Goal: Task Accomplishment & Management: Use online tool/utility

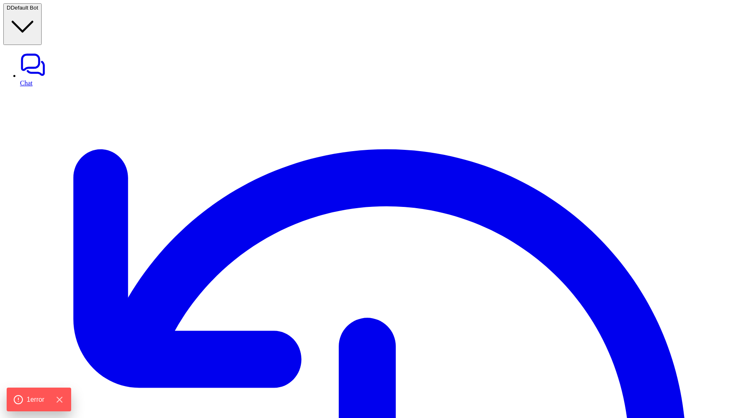
type textarea "**********"
click at [63, 397] on icon "Hide Errors" at bounding box center [61, 399] width 11 height 11
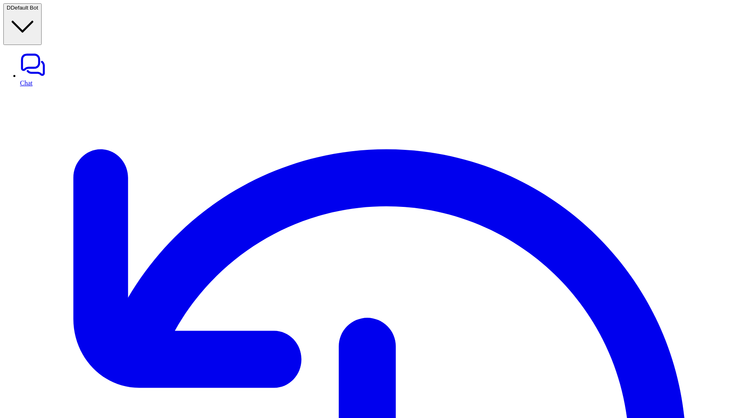
click at [42, 3] on button "D Default Bot" at bounding box center [22, 24] width 38 height 42
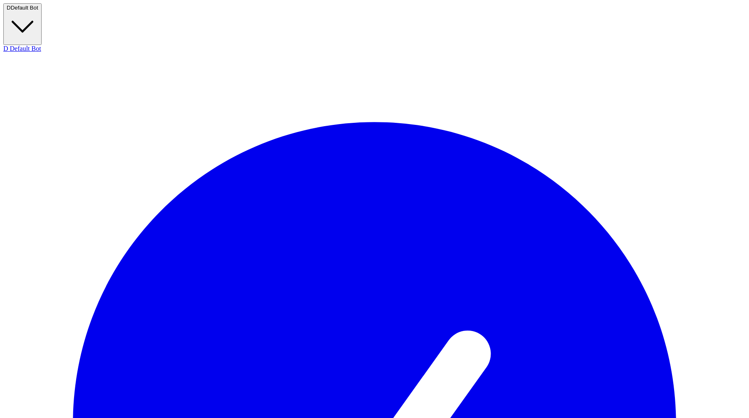
click at [42, 13] on button "D Default Bot" at bounding box center [22, 24] width 38 height 42
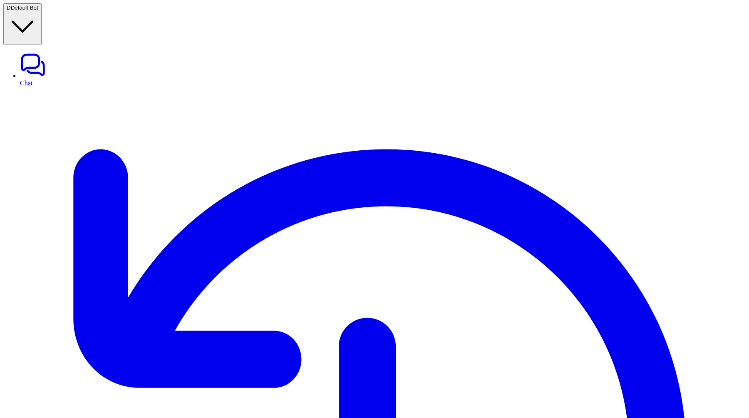
click at [44, 52] on link "Chat" at bounding box center [383, 69] width 726 height 35
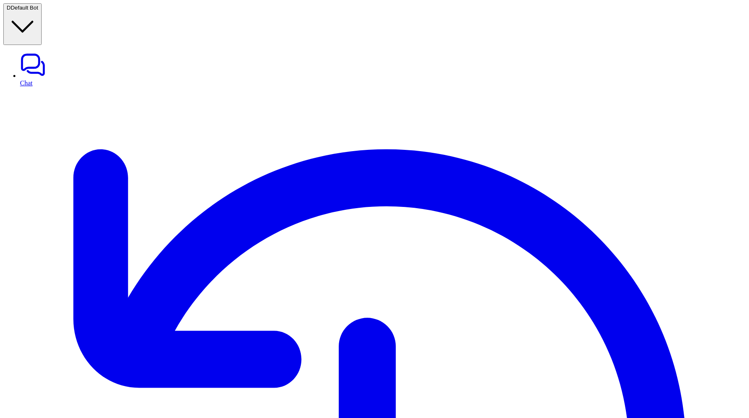
click at [71, 52] on link "Chat" at bounding box center [383, 69] width 726 height 35
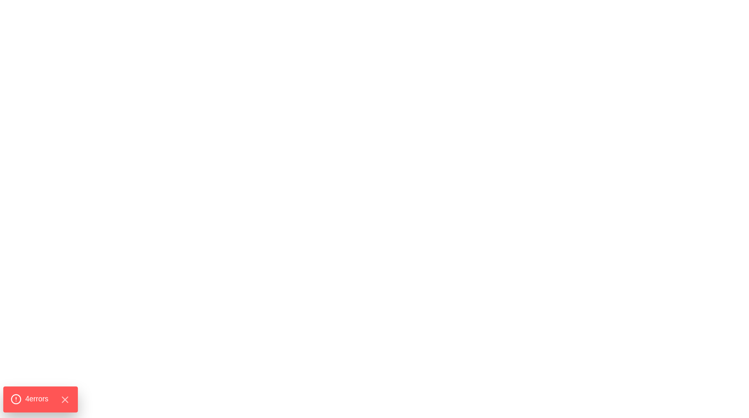
click at [34, 398] on span "4 error s" at bounding box center [36, 399] width 23 height 11
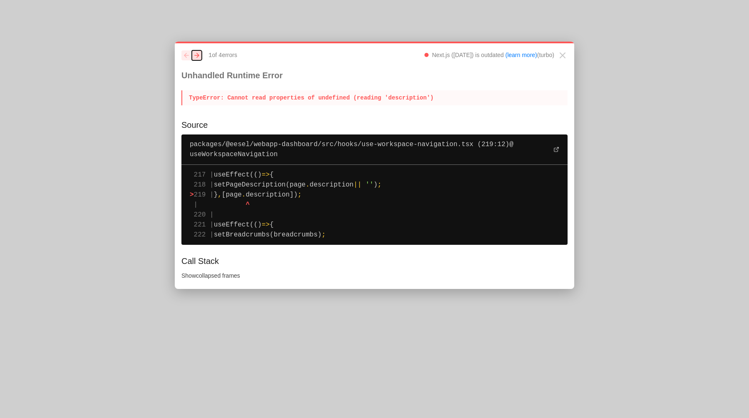
click at [196, 58] on button "next" at bounding box center [197, 55] width 10 height 10
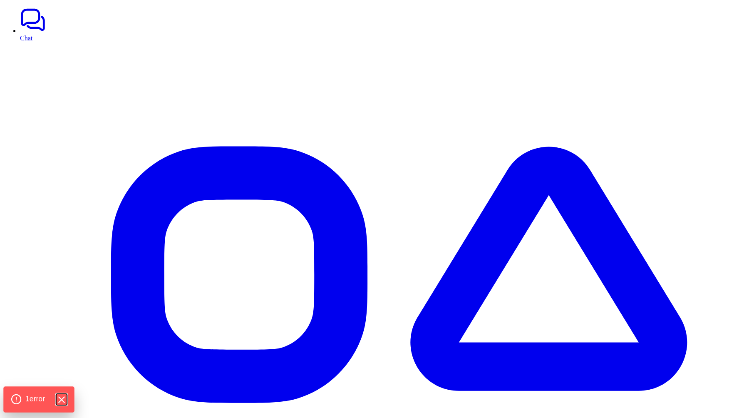
click at [63, 399] on icon "Hide Errors" at bounding box center [61, 399] width 5 height 5
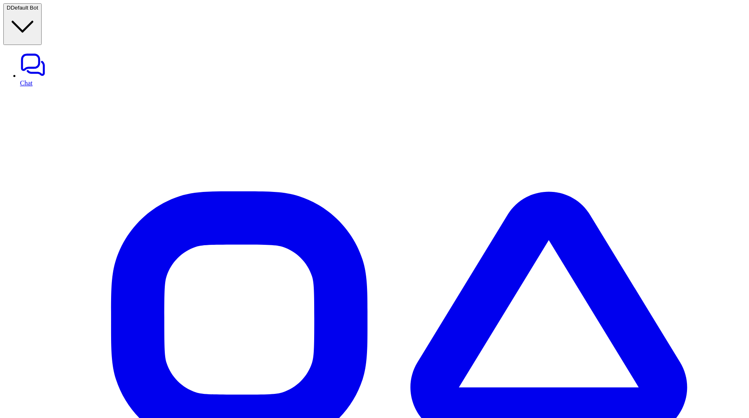
type textarea "**********"
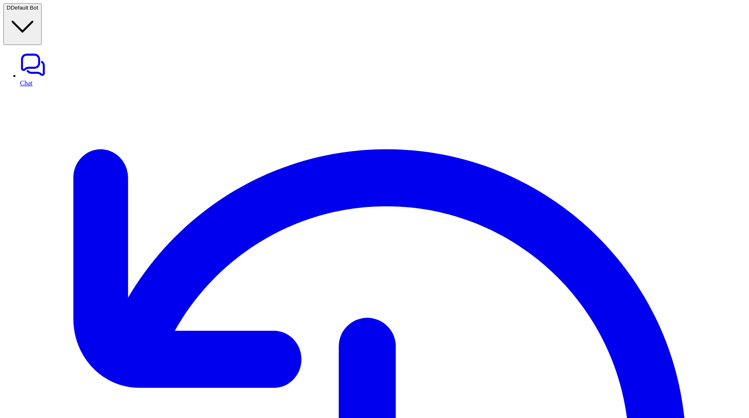
drag, startPoint x: 182, startPoint y: 221, endPoint x: 150, endPoint y: 211, distance: 33.8
drag, startPoint x: 190, startPoint y: 222, endPoint x: 140, endPoint y: 214, distance: 51.0
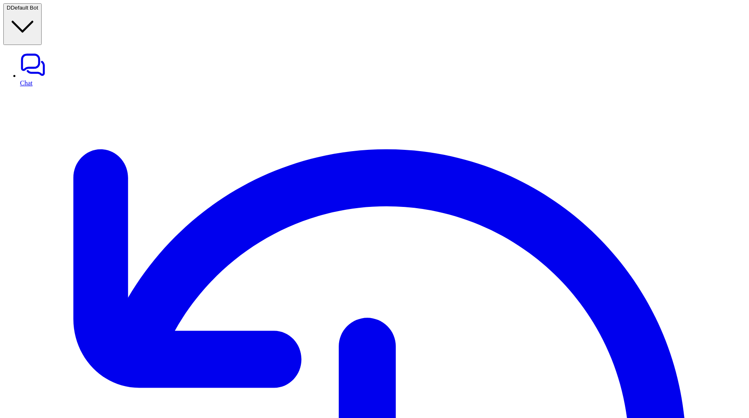
drag, startPoint x: 188, startPoint y: 224, endPoint x: 152, endPoint y: 213, distance: 38.1
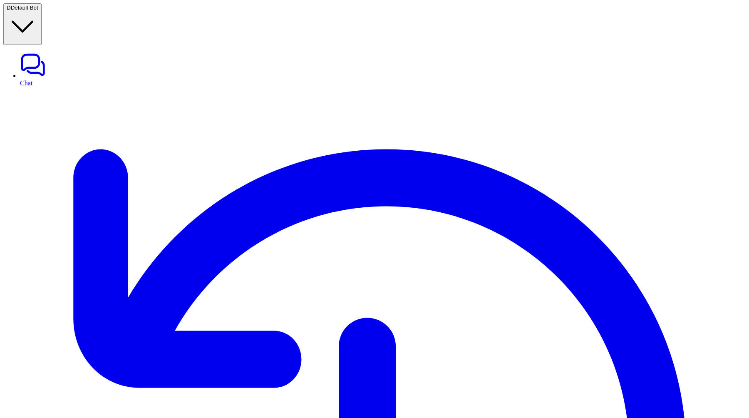
drag, startPoint x: 317, startPoint y: 204, endPoint x: 429, endPoint y: 210, distance: 111.7
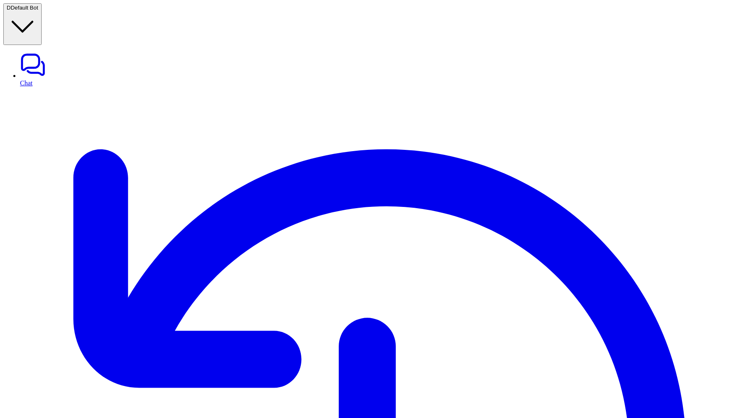
copy p "re you sure you want to disable this action?"
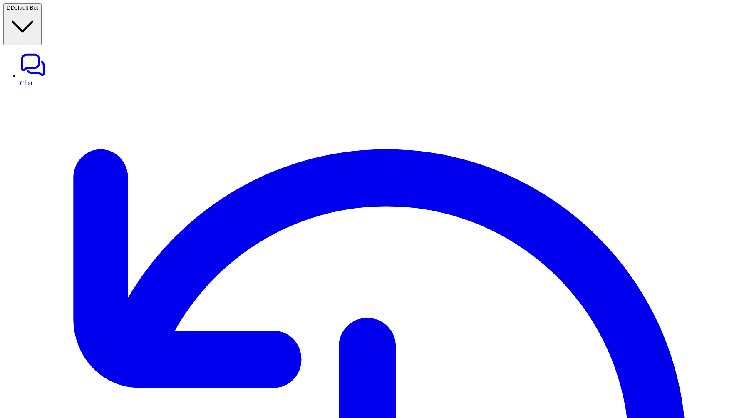
click at [35, 52] on link "Chat" at bounding box center [383, 69] width 726 height 35
type textarea "**********"
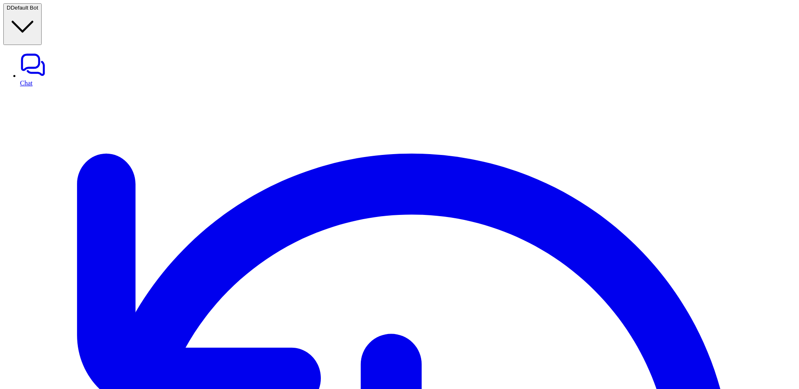
paste div
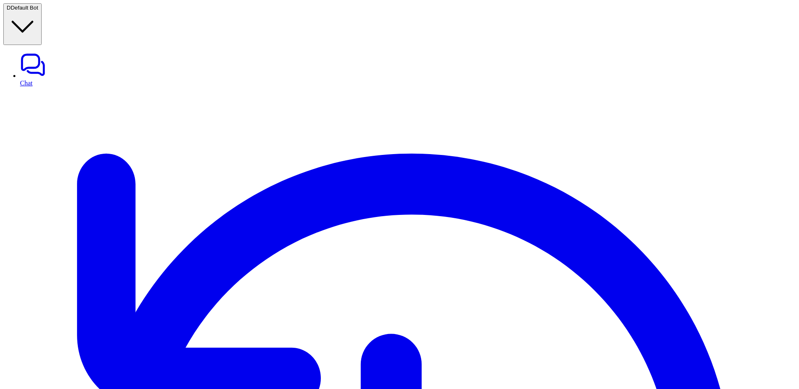
drag, startPoint x: 353, startPoint y: 228, endPoint x: 236, endPoint y: 229, distance: 117.4
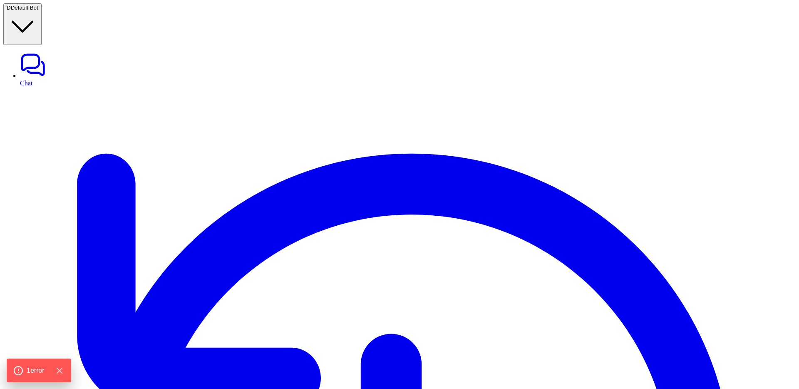
type textarea "**********"
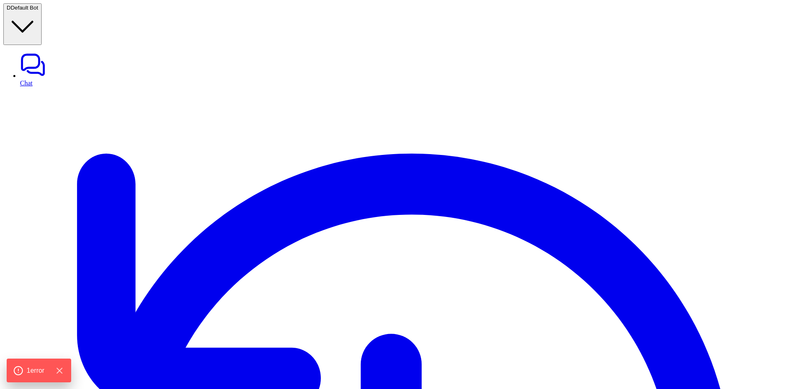
scroll to position [92, 0]
drag, startPoint x: 657, startPoint y: 167, endPoint x: 514, endPoint y: 159, distance: 143.0
